Goal: Find specific page/section: Find specific page/section

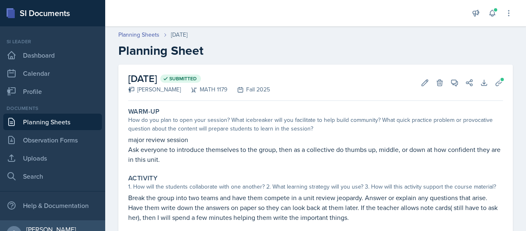
click at [214, 182] on div "1. How will the students collaborate with one another? 2. What learning strateg…" at bounding box center [315, 186] width 375 height 9
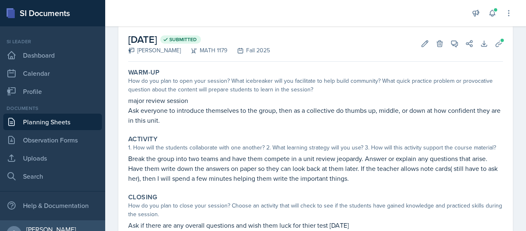
scroll to position [39, 0]
click at [450, 45] on icon at bounding box center [454, 43] width 8 height 8
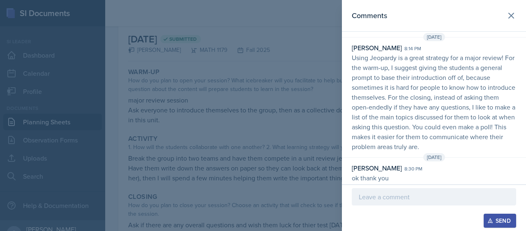
click at [259, 158] on div at bounding box center [263, 115] width 526 height 231
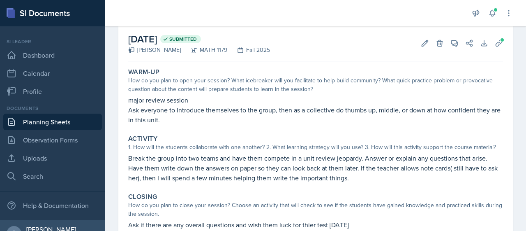
click at [32, 125] on link "Planning Sheets" at bounding box center [52, 121] width 99 height 16
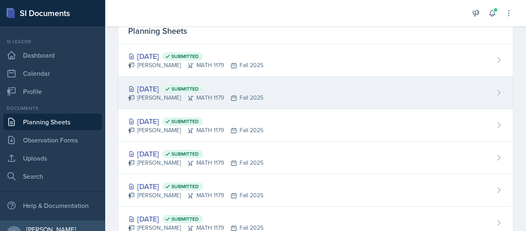
click at [160, 89] on div "[DATE] Submitted" at bounding box center [195, 88] width 135 height 11
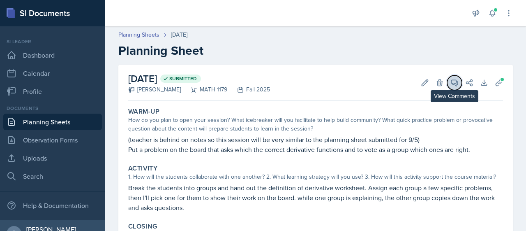
click at [447, 85] on button "View Comments" at bounding box center [454, 82] width 15 height 15
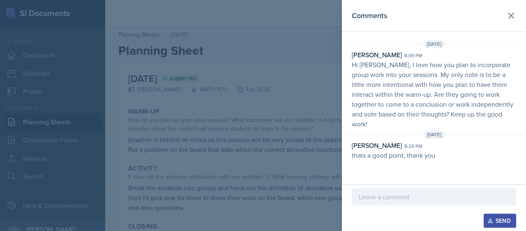
click at [256, 150] on div at bounding box center [263, 115] width 526 height 231
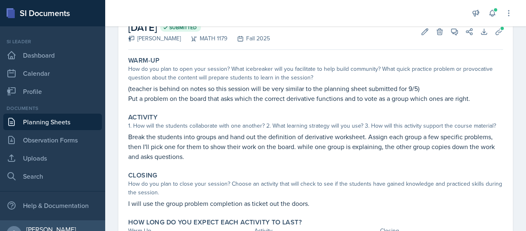
scroll to position [53, 0]
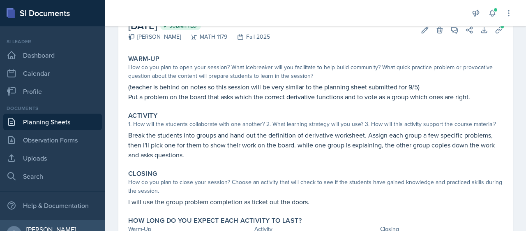
click at [313, 62] on div "Warm-Up" at bounding box center [315, 59] width 375 height 8
